Goal: Information Seeking & Learning: Learn about a topic

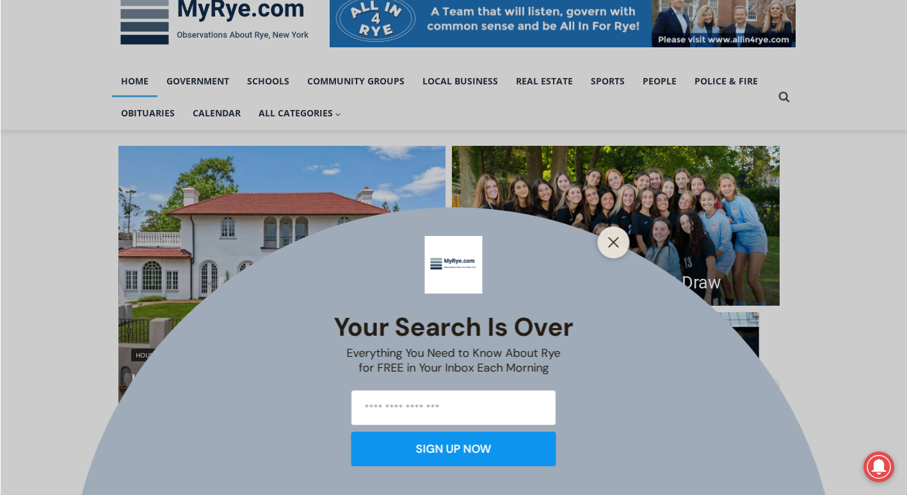
scroll to position [217, 0]
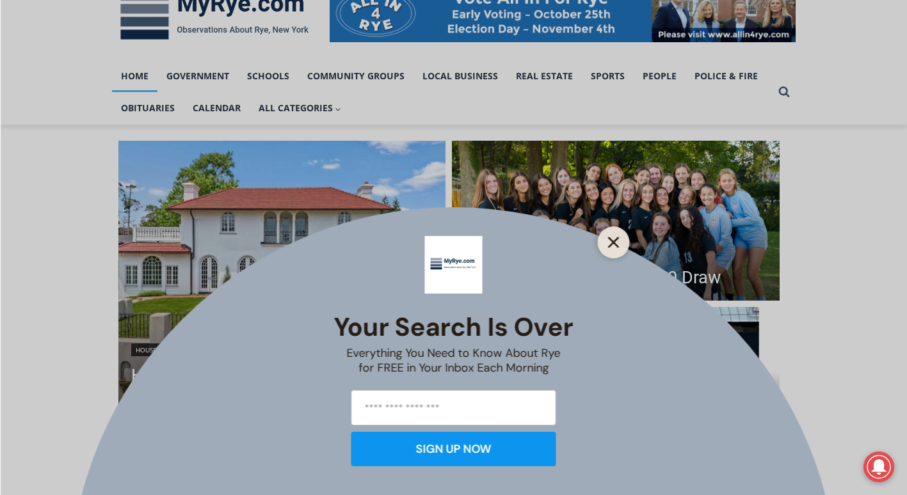
click at [611, 241] on line "Close" at bounding box center [613, 242] width 9 height 9
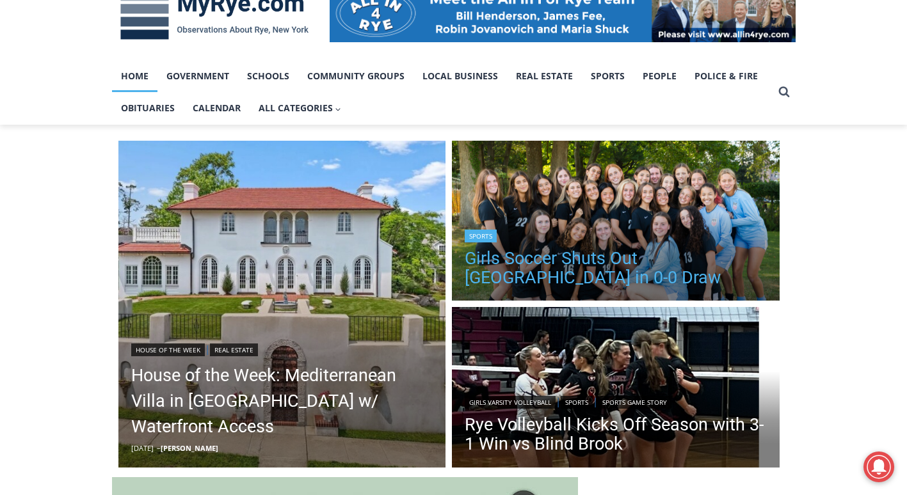
click at [613, 254] on link "Girls Soccer Shuts Out Eastchester in 0-0 Draw" at bounding box center [616, 268] width 302 height 38
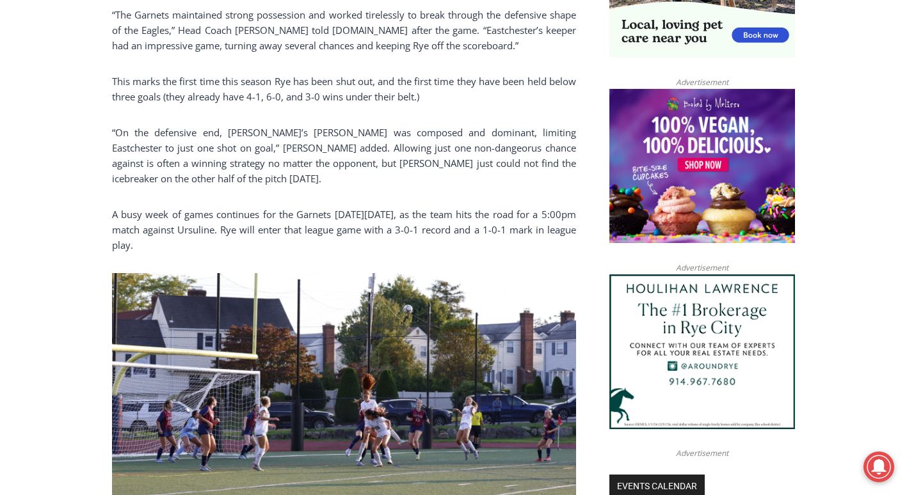
scroll to position [1005, 0]
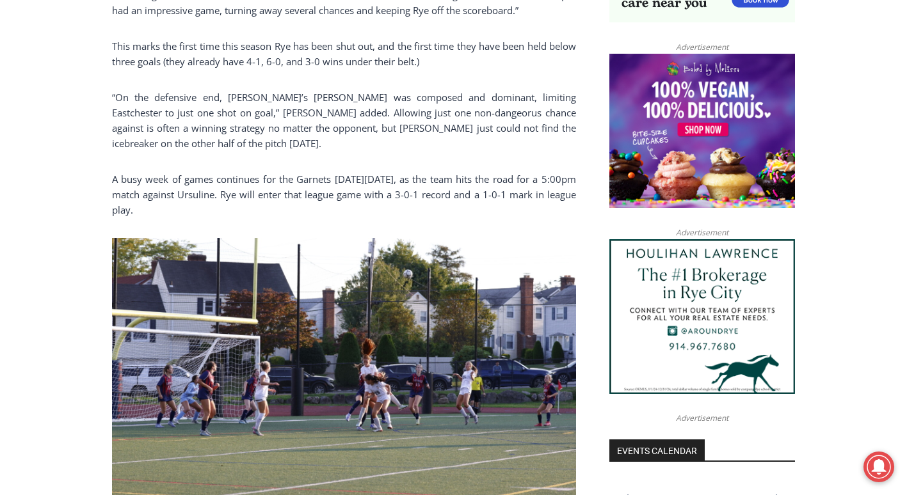
drag, startPoint x: 0, startPoint y: 3, endPoint x: 6, endPoint y: 164, distance: 162.0
click at [6, 164] on div "Home > Sports > Girls Soccer Shuts out Eastchester in 0-0 Draw Sports Girls Soc…" at bounding box center [453, 501] width 907 height 2328
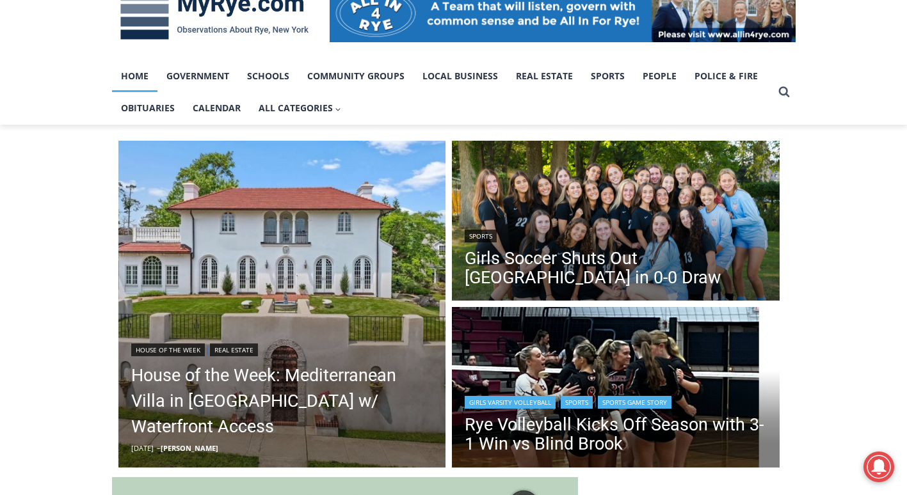
click at [575, 405] on link "Sports" at bounding box center [577, 402] width 32 height 13
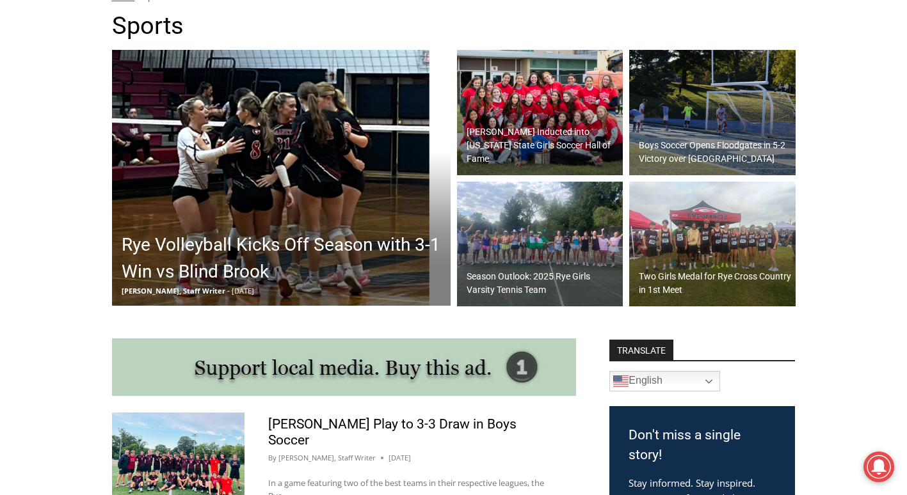
scroll to position [371, 0]
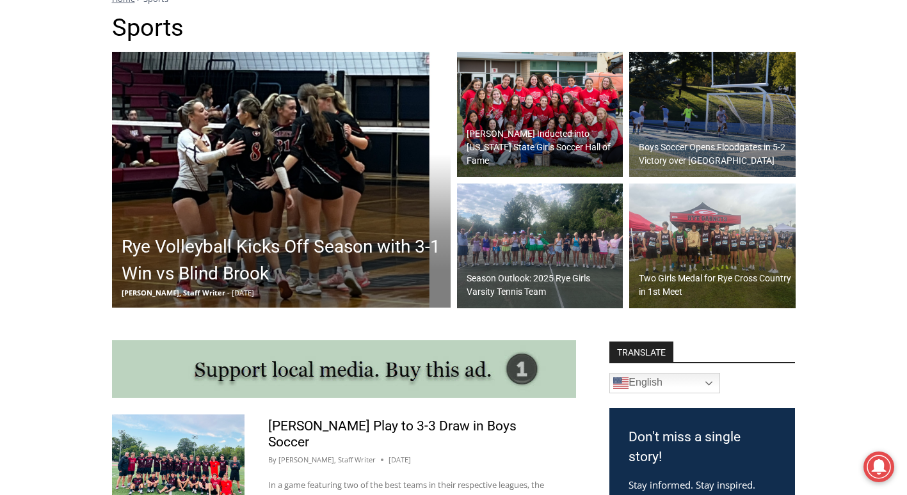
click at [312, 233] on link "Rye Volleyball Kicks Off Season with 3-1 Win vs Blind Brook [PERSON_NAME], Staf…" at bounding box center [281, 180] width 339 height 256
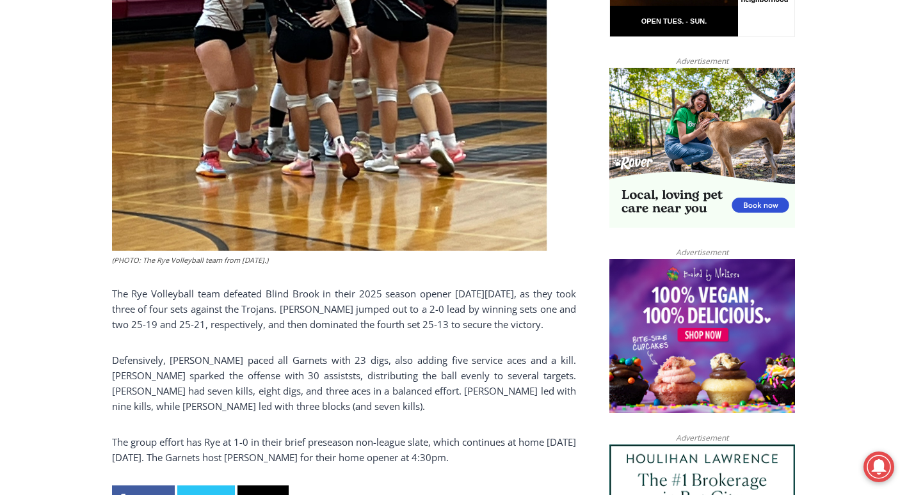
scroll to position [810, 0]
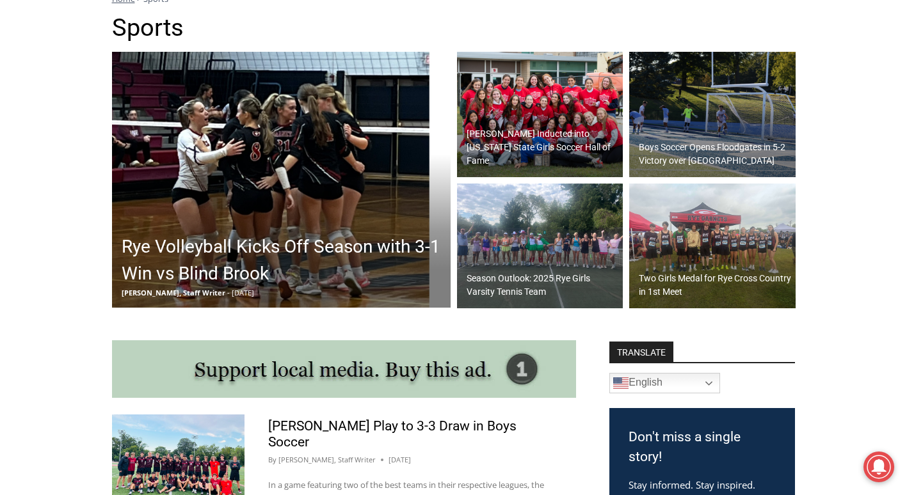
click at [509, 134] on img at bounding box center [540, 114] width 166 height 125
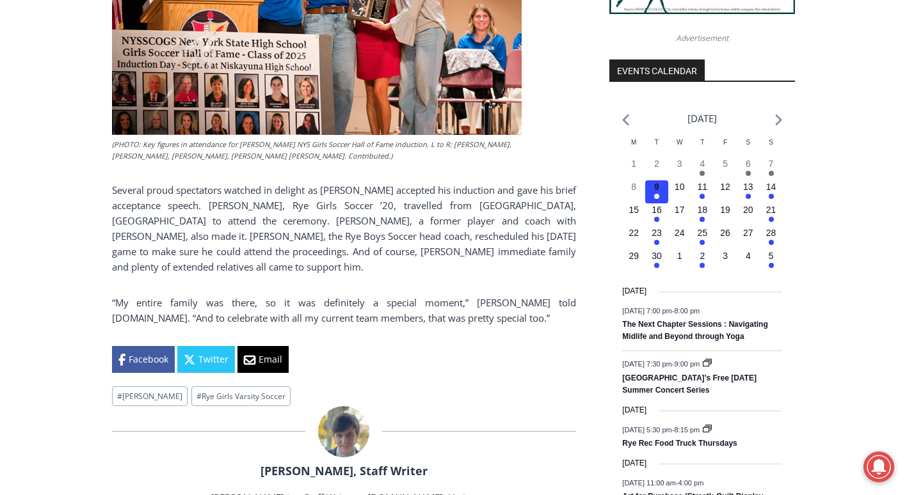
scroll to position [1409, 0]
